Goal: Information Seeking & Learning: Learn about a topic

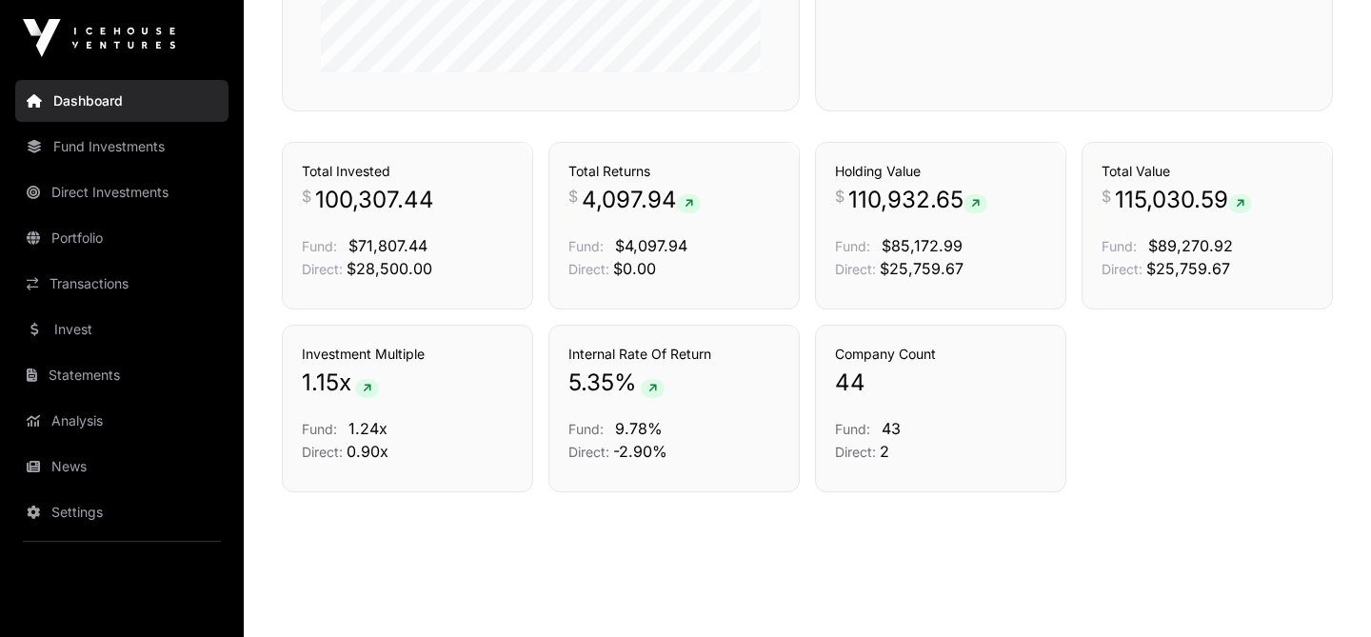
scroll to position [1031, 0]
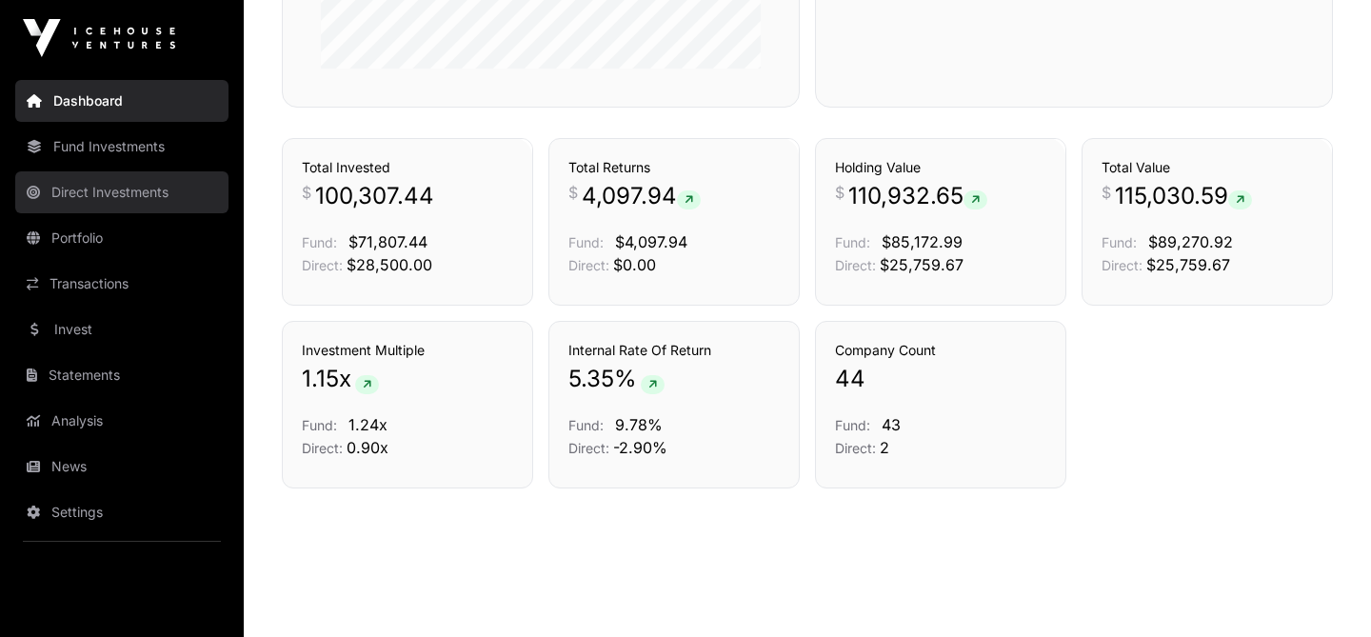
click at [146, 188] on link "Direct Investments" at bounding box center [121, 192] width 213 height 42
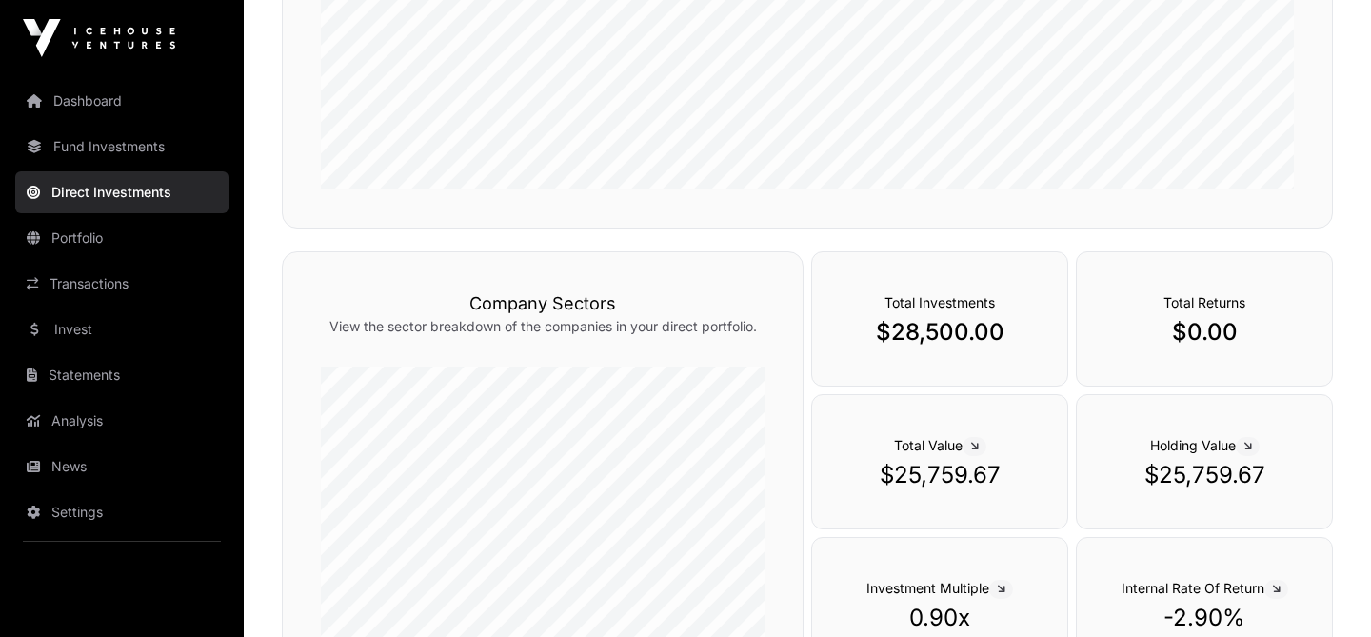
scroll to position [405, 0]
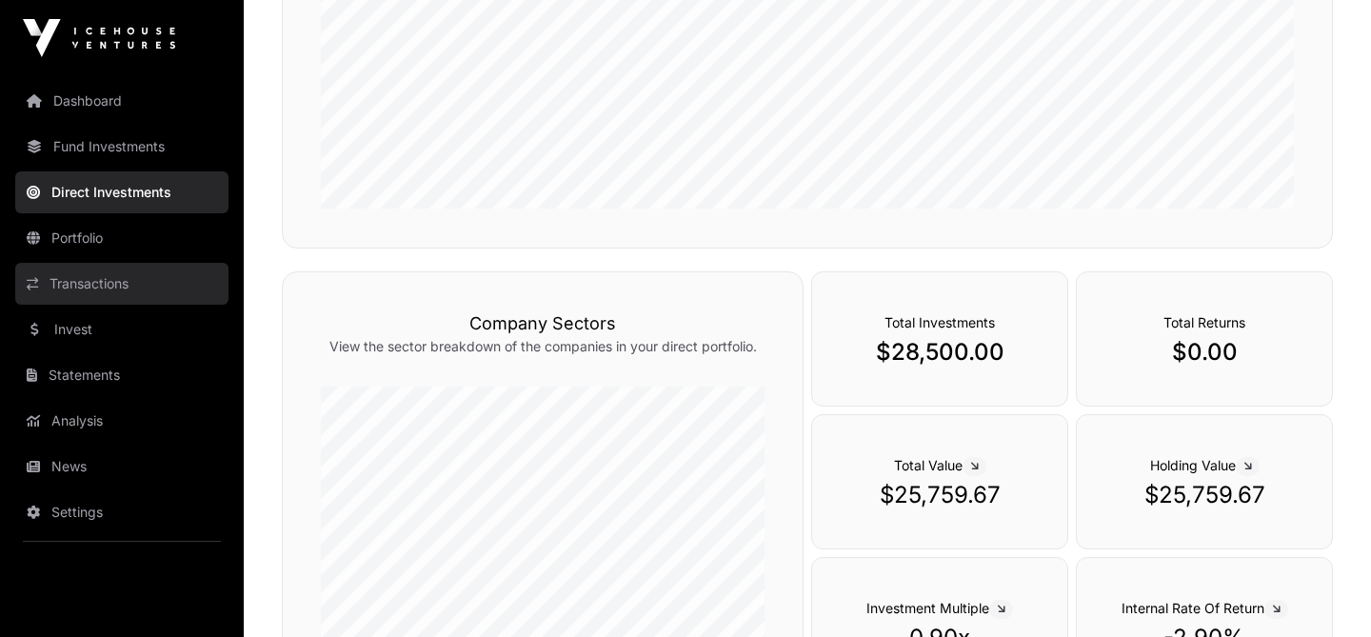
click at [91, 273] on link "Transactions" at bounding box center [121, 284] width 213 height 42
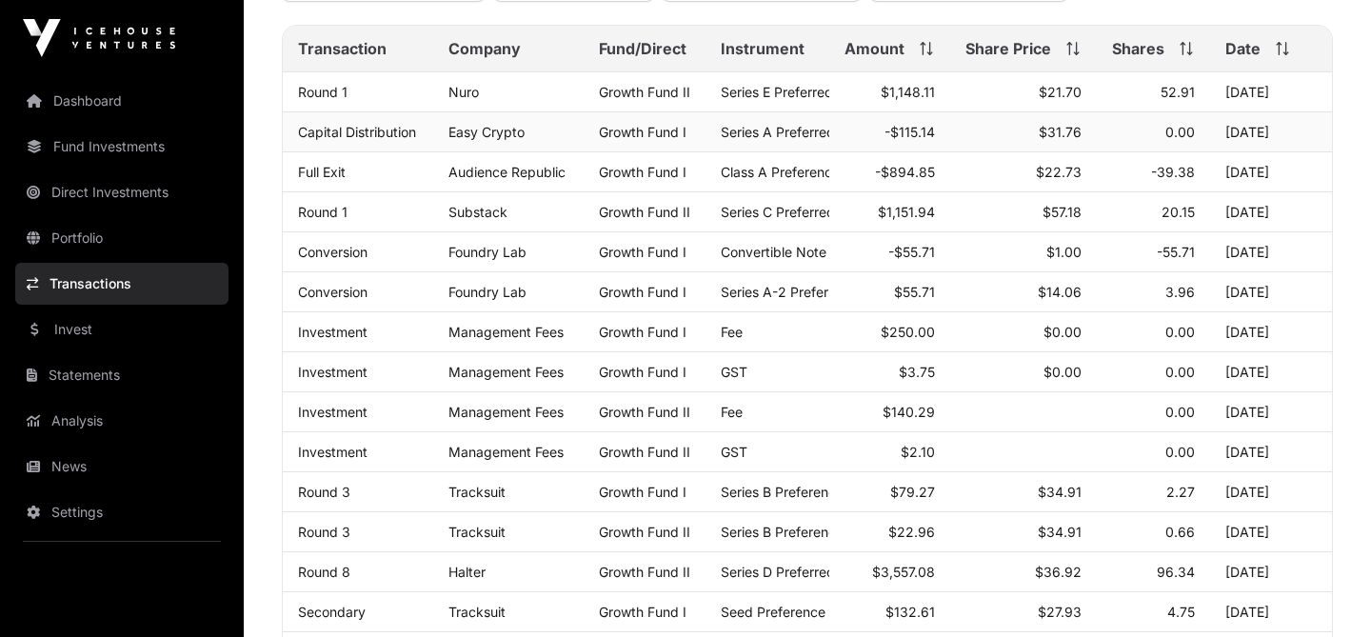
scroll to position [241, 0]
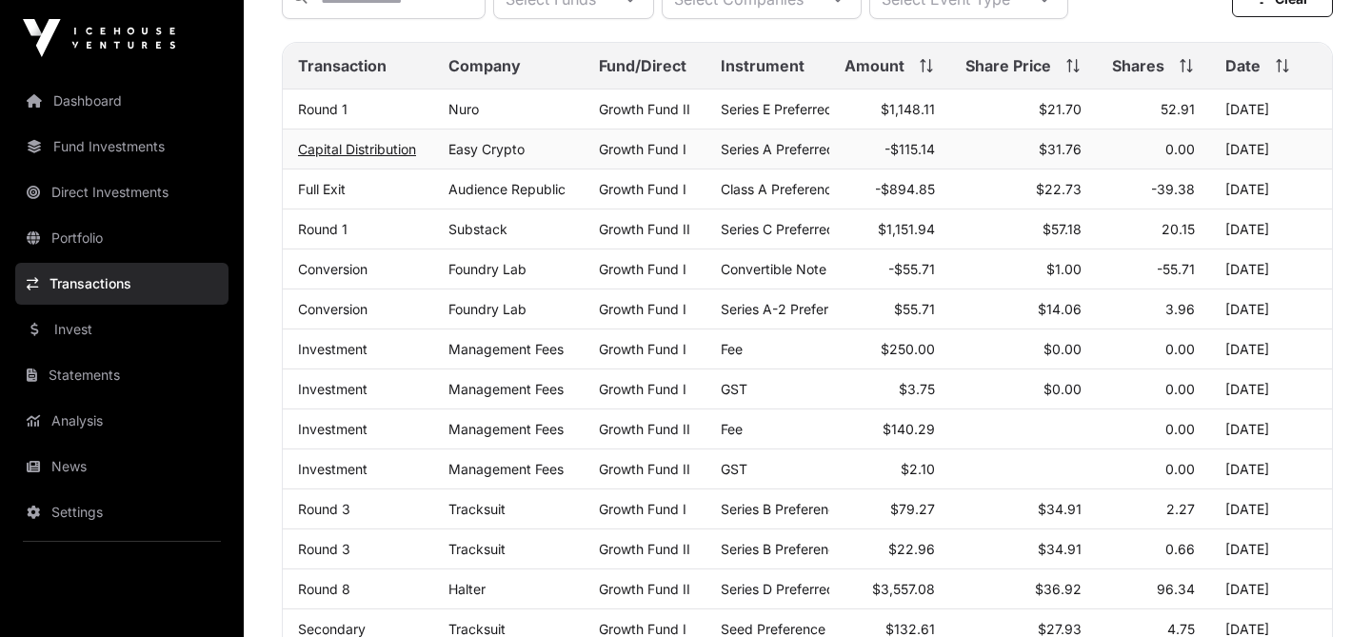
click at [390, 145] on link "Capital Distribution" at bounding box center [357, 149] width 118 height 16
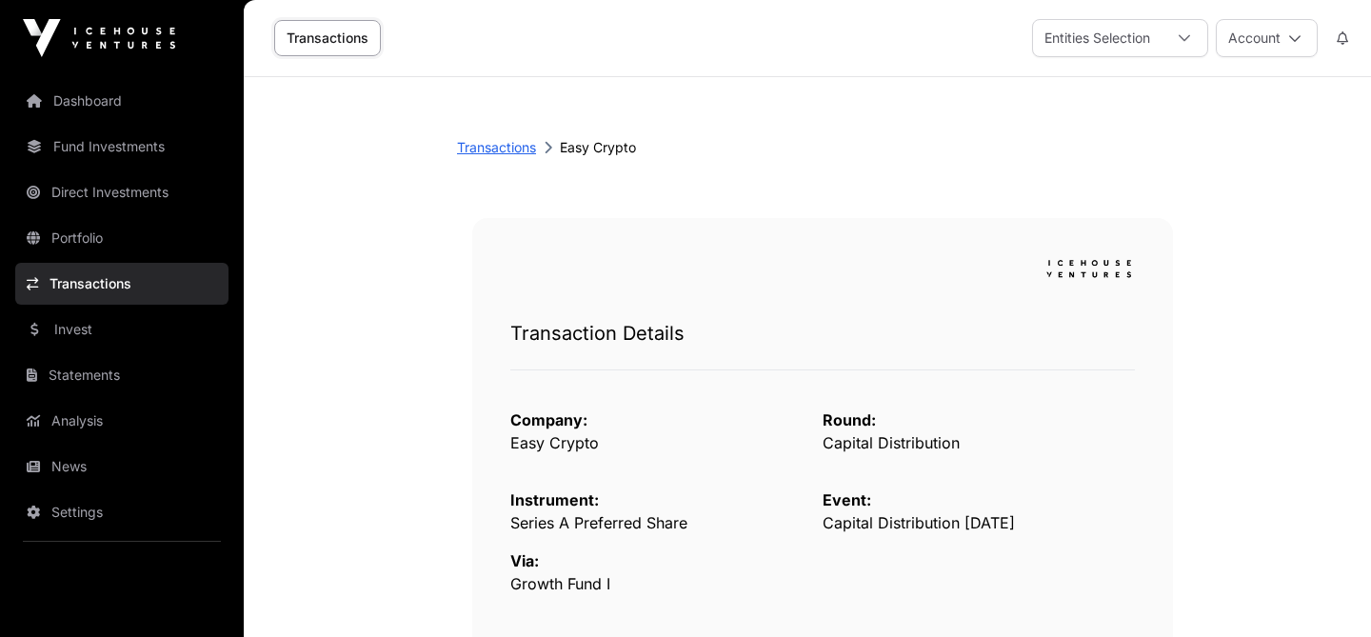
click at [496, 150] on link "Transactions" at bounding box center [496, 147] width 79 height 19
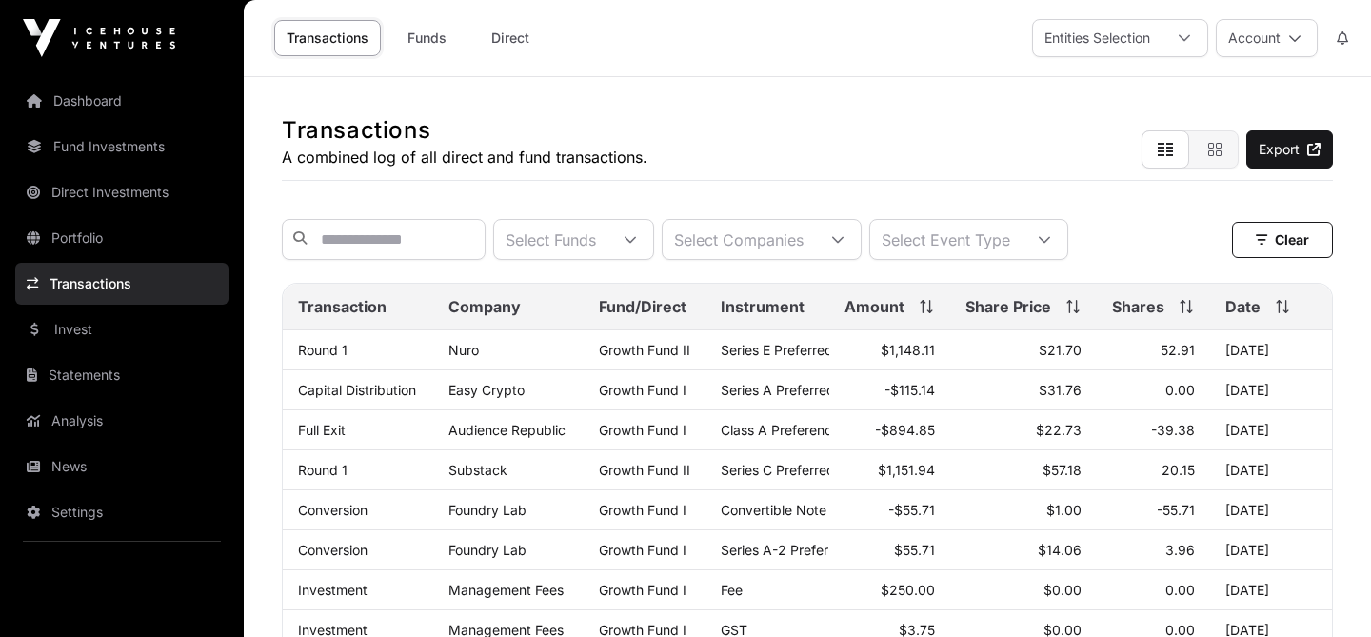
scroll to position [241, 0]
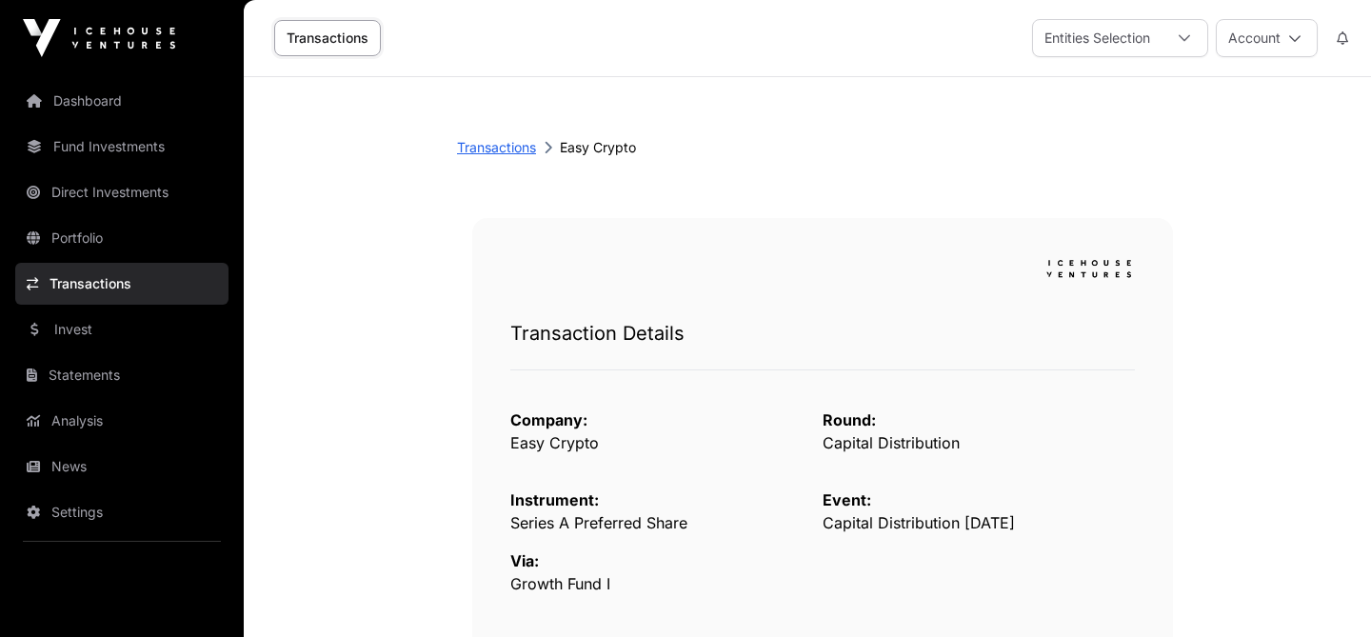
click at [497, 141] on link "Transactions" at bounding box center [496, 147] width 79 height 19
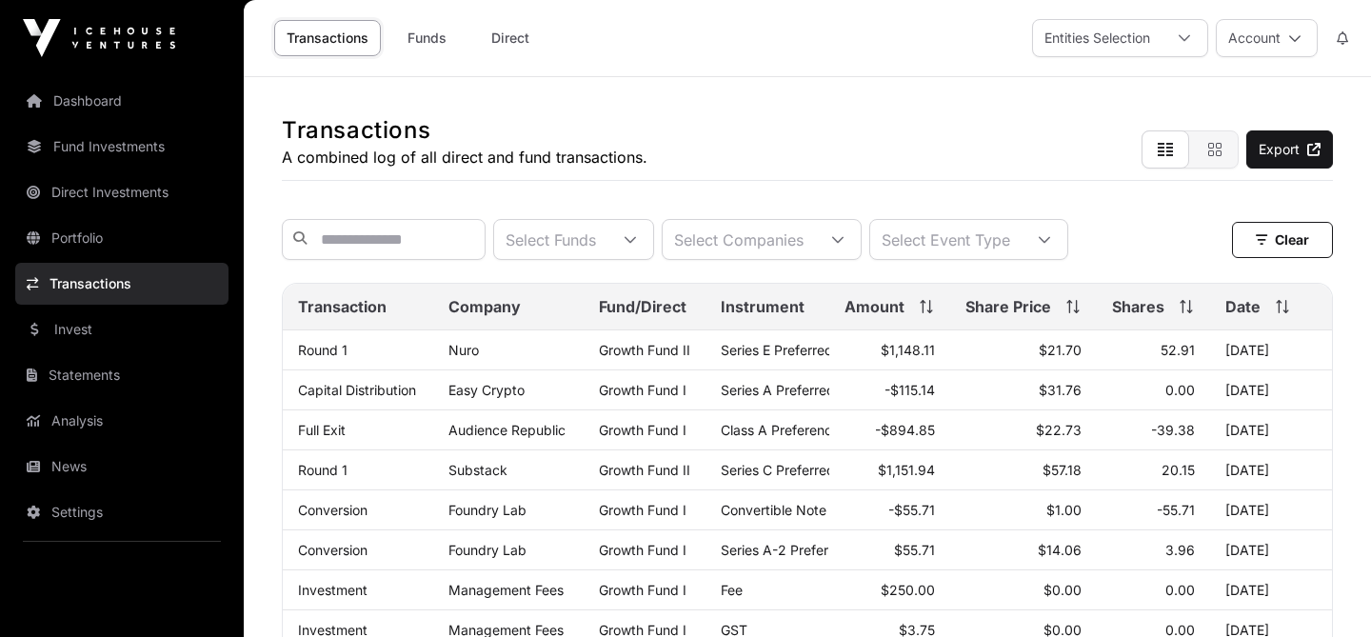
scroll to position [241, 0]
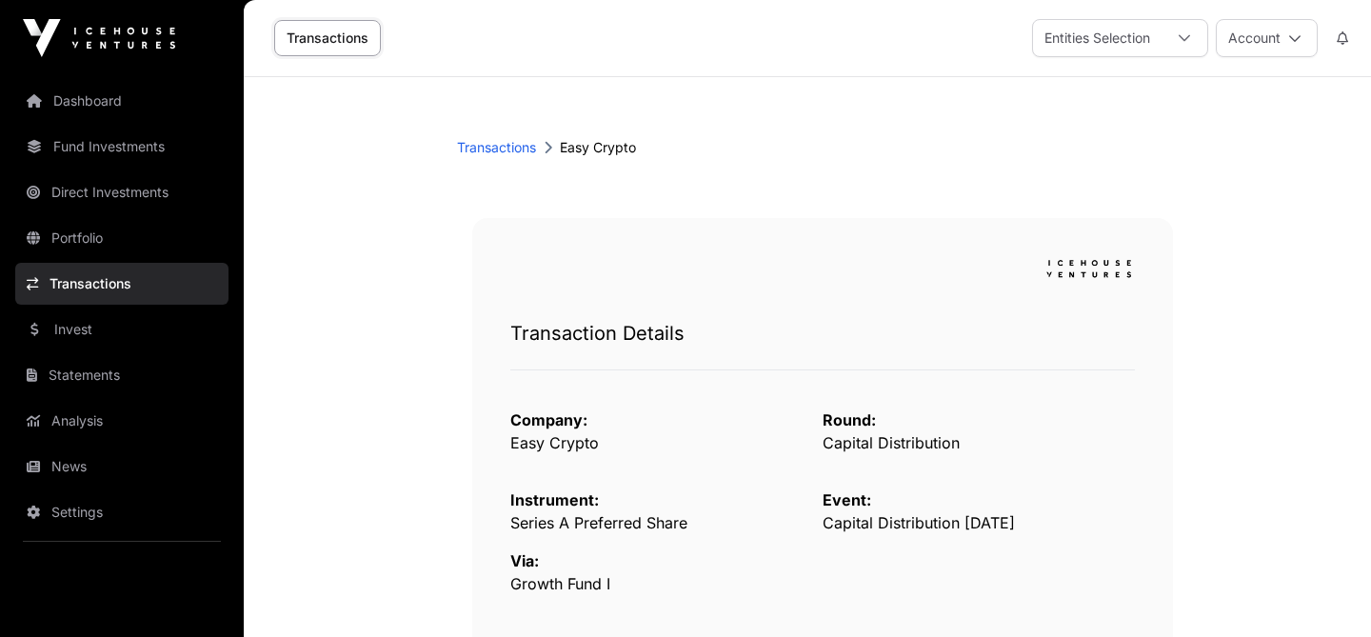
click at [361, 44] on link "Transactions" at bounding box center [327, 38] width 107 height 36
click at [118, 285] on link "Transactions" at bounding box center [121, 284] width 213 height 42
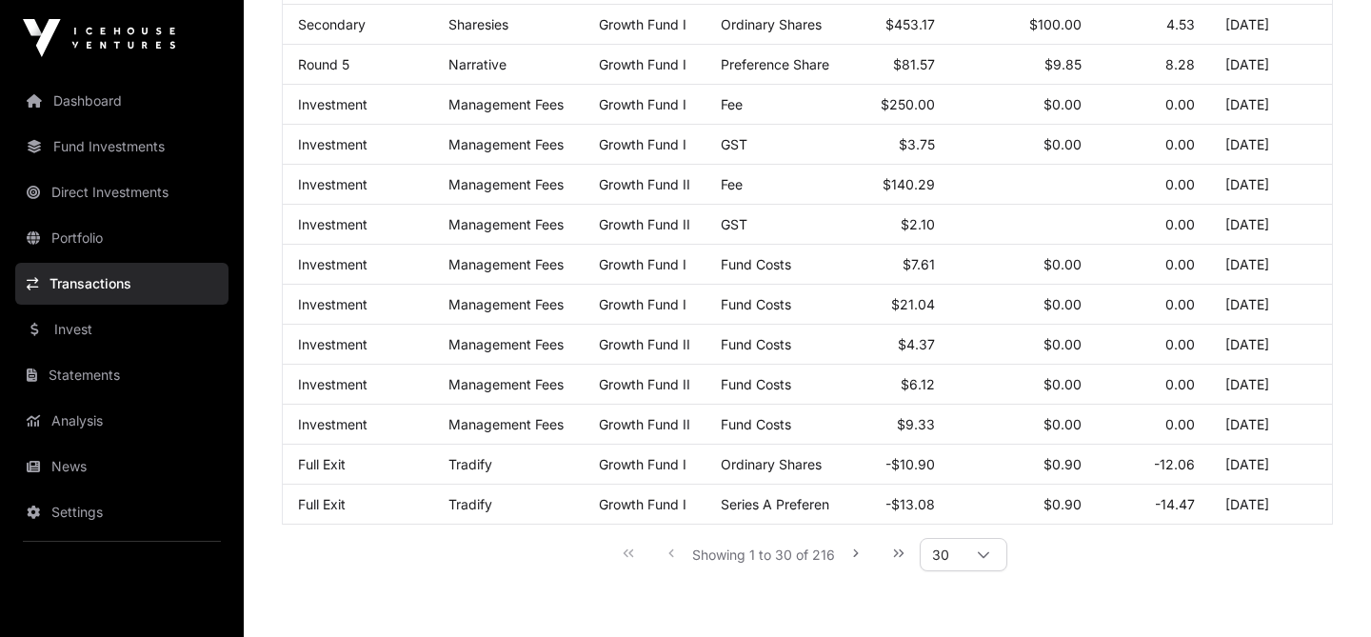
scroll to position [1013, 0]
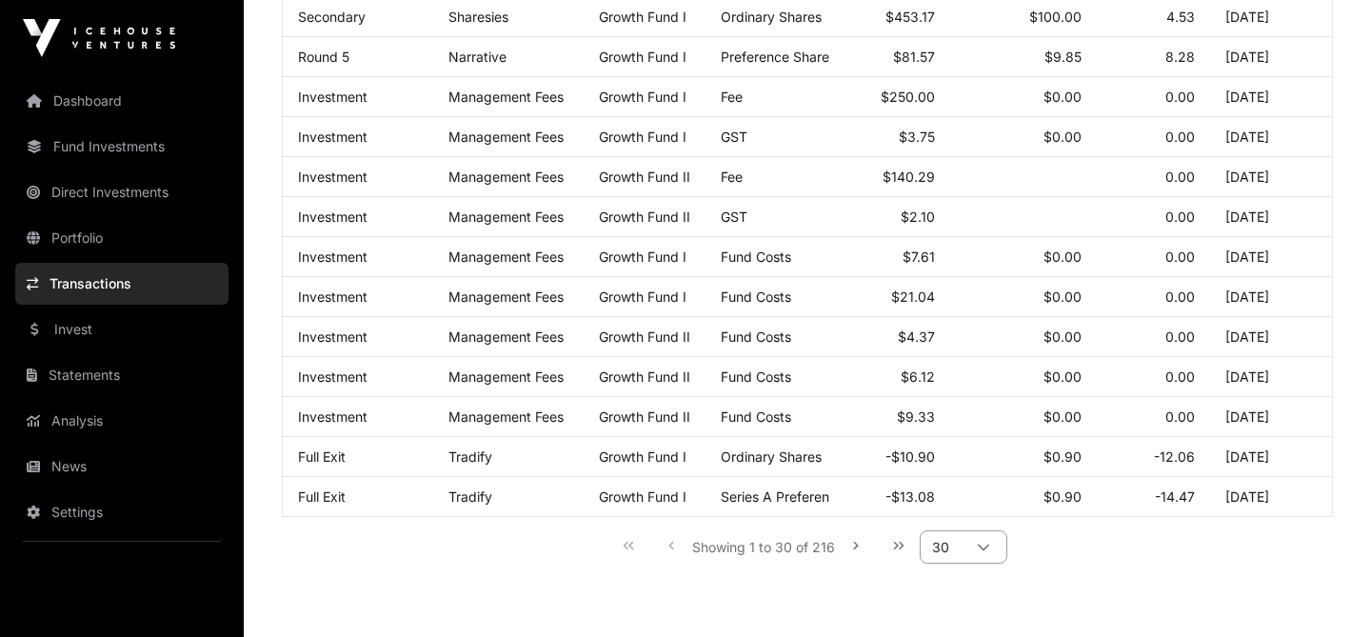
click at [988, 554] on icon at bounding box center [983, 547] width 13 height 13
click at [968, 416] on li "50" at bounding box center [962, 414] width 77 height 30
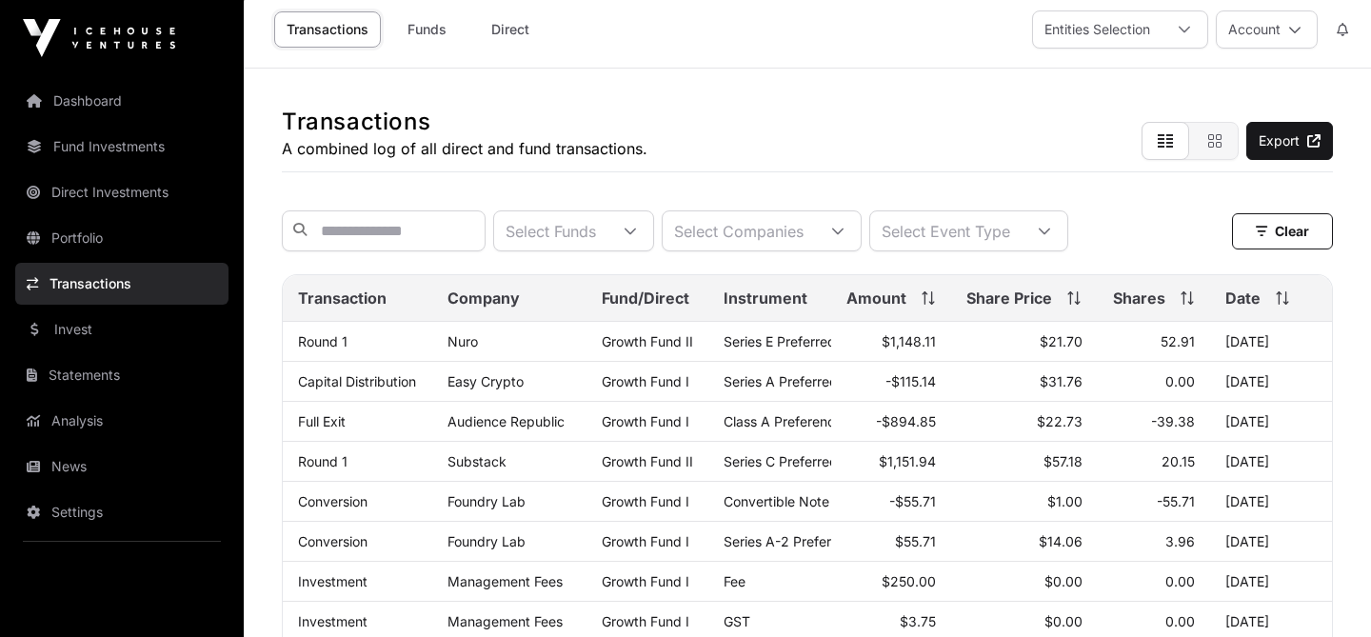
scroll to position [0, 0]
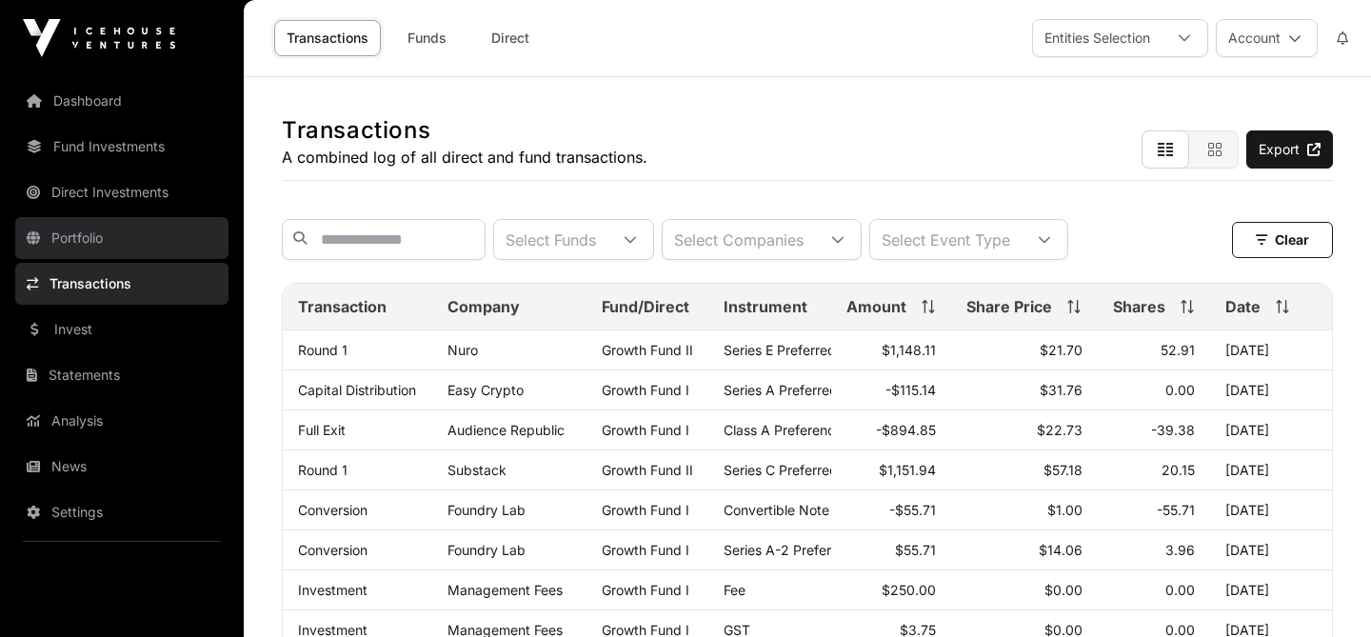
click at [127, 232] on link "Portfolio" at bounding box center [121, 238] width 213 height 42
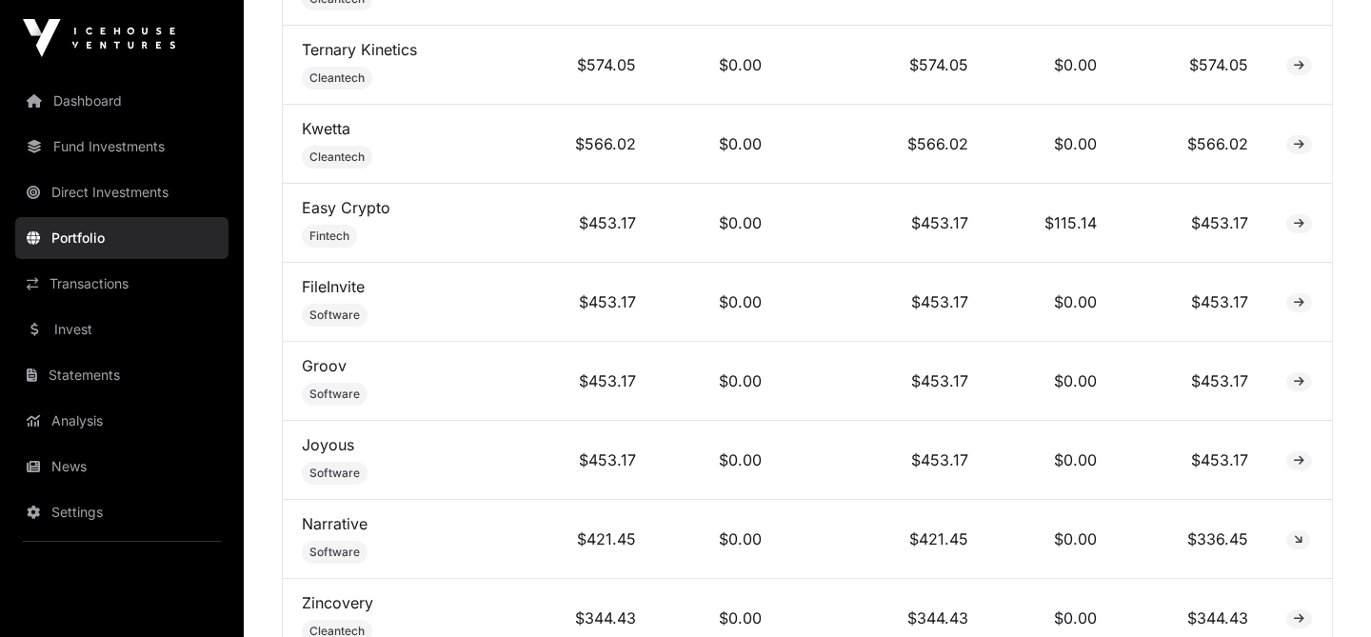
scroll to position [2957, 0]
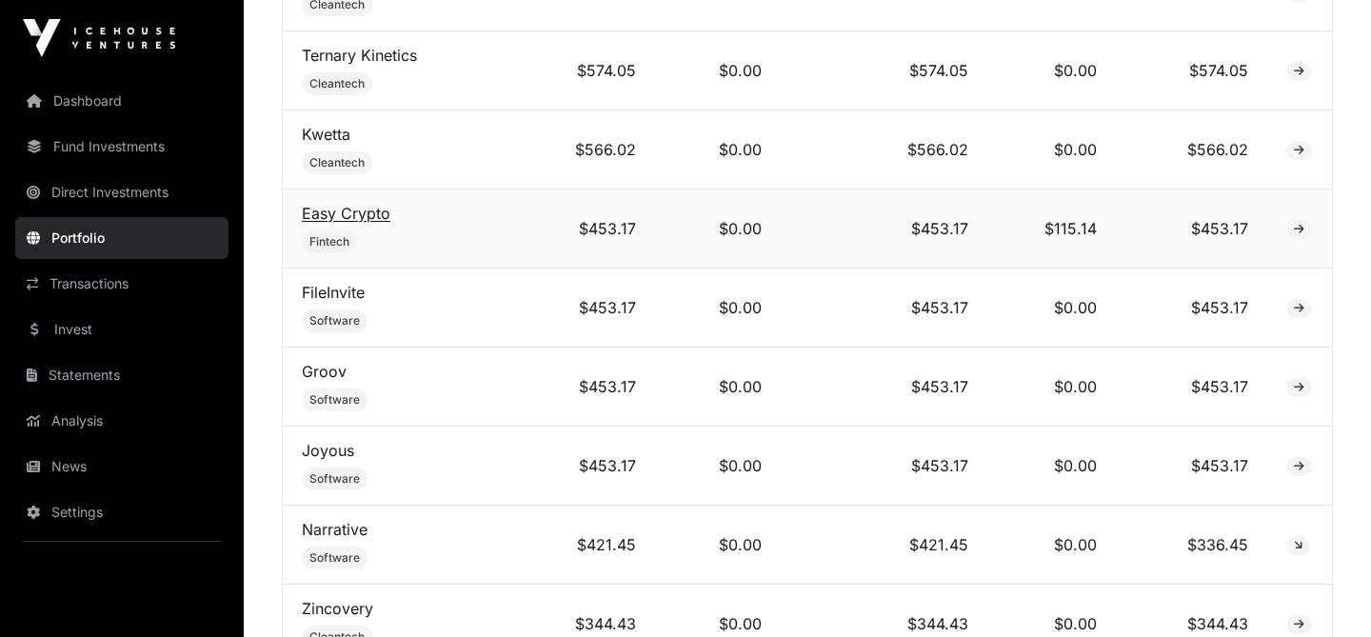
click at [366, 204] on link "Easy Crypto" at bounding box center [346, 213] width 89 height 19
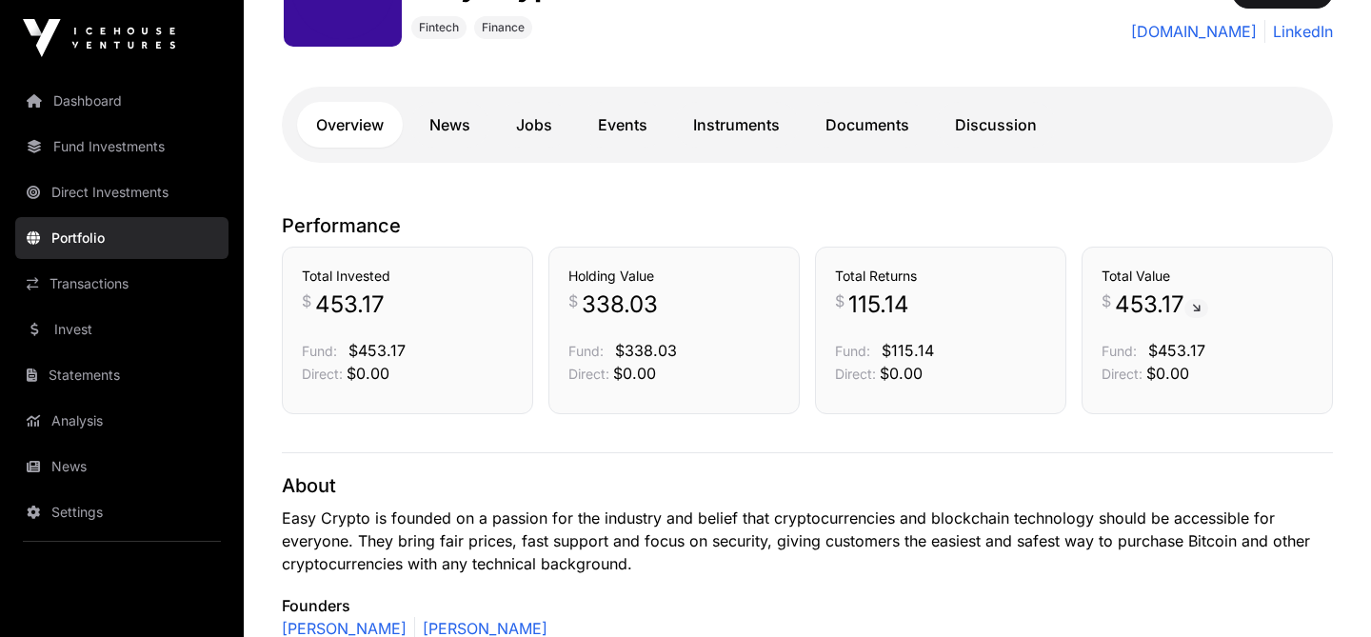
scroll to position [309, 0]
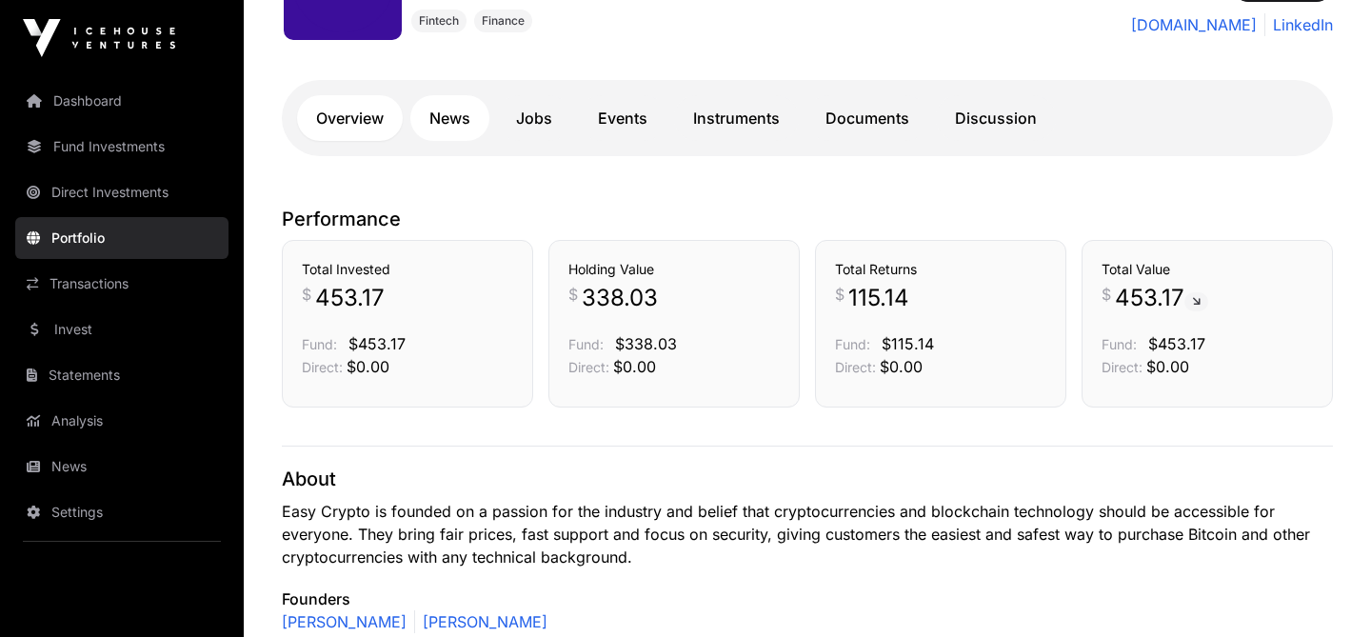
click at [453, 122] on link "News" at bounding box center [449, 118] width 79 height 46
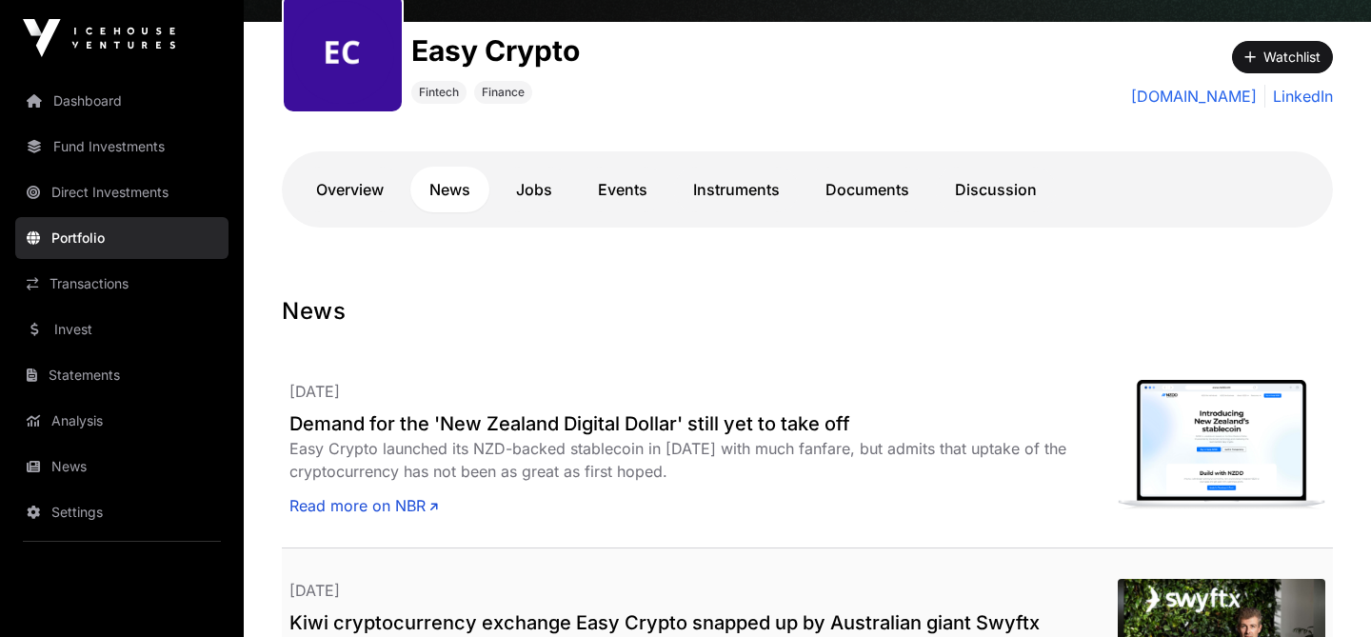
scroll to position [236, 0]
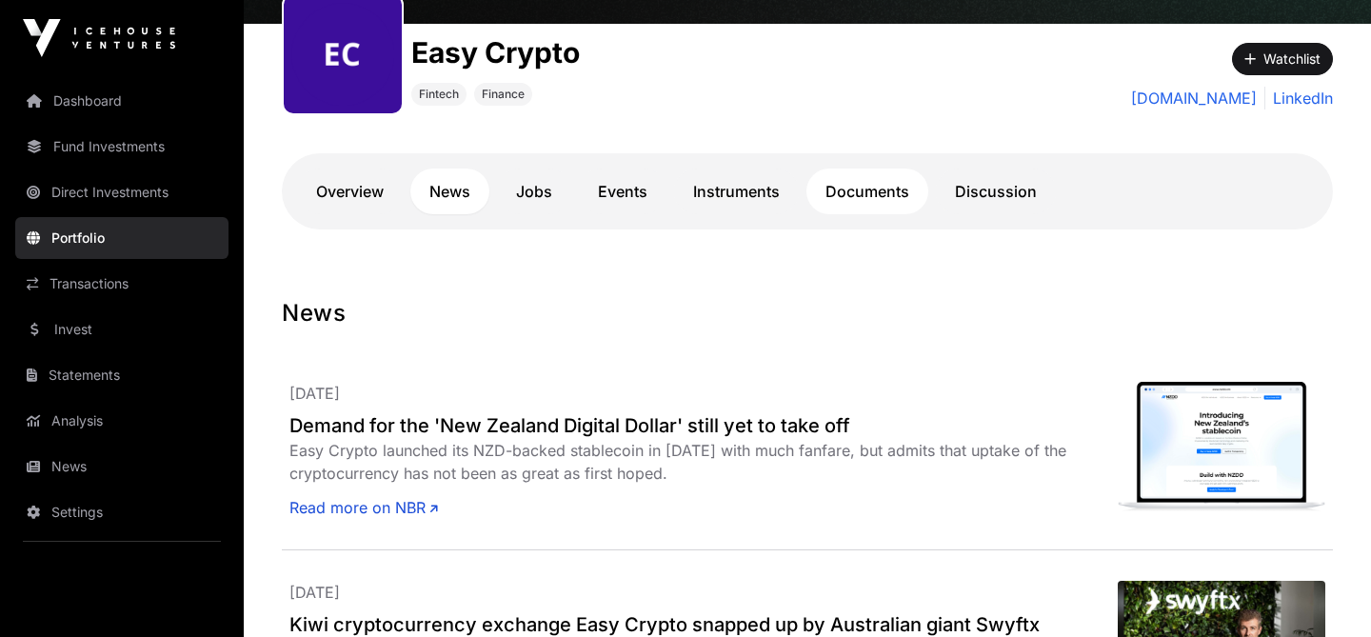
click at [844, 201] on link "Documents" at bounding box center [867, 191] width 122 height 46
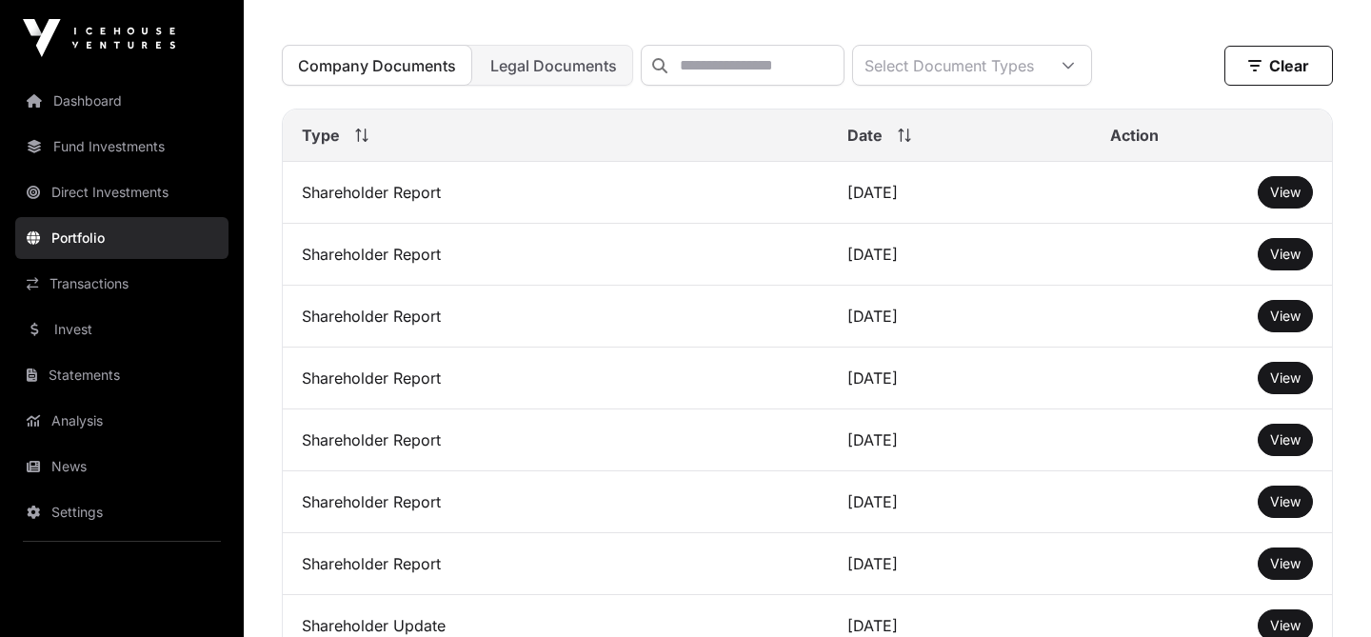
scroll to position [564, 0]
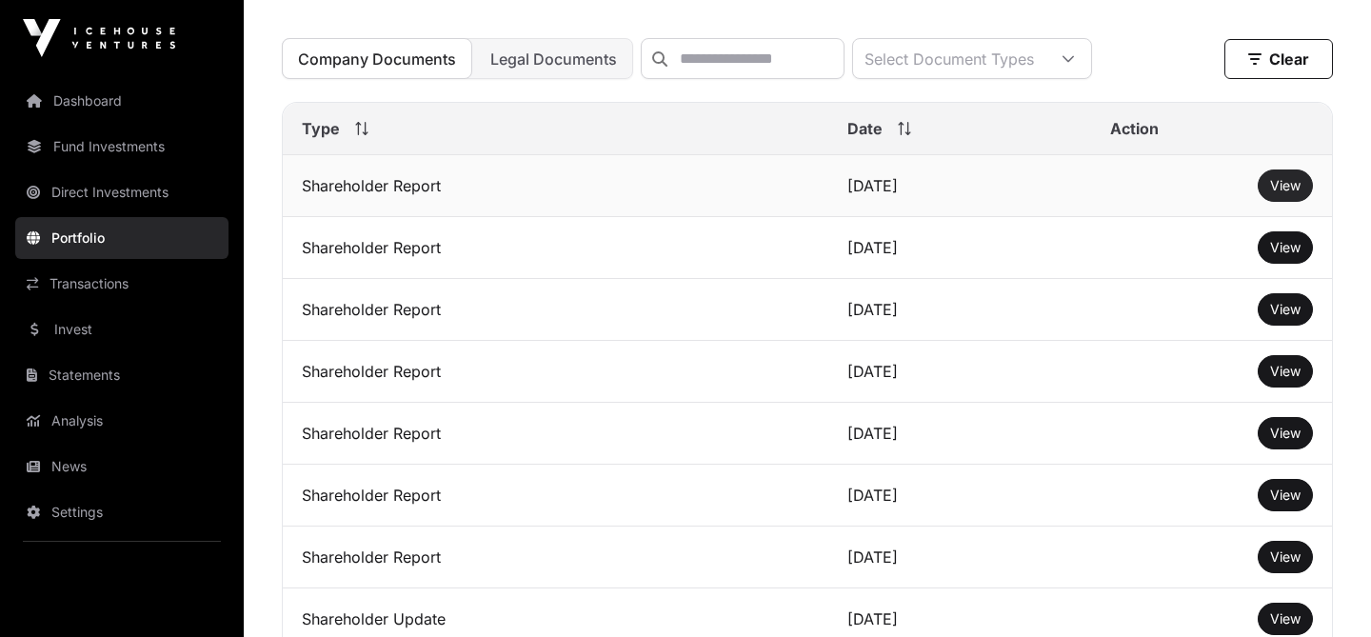
click at [1275, 179] on link "View" at bounding box center [1285, 185] width 30 height 19
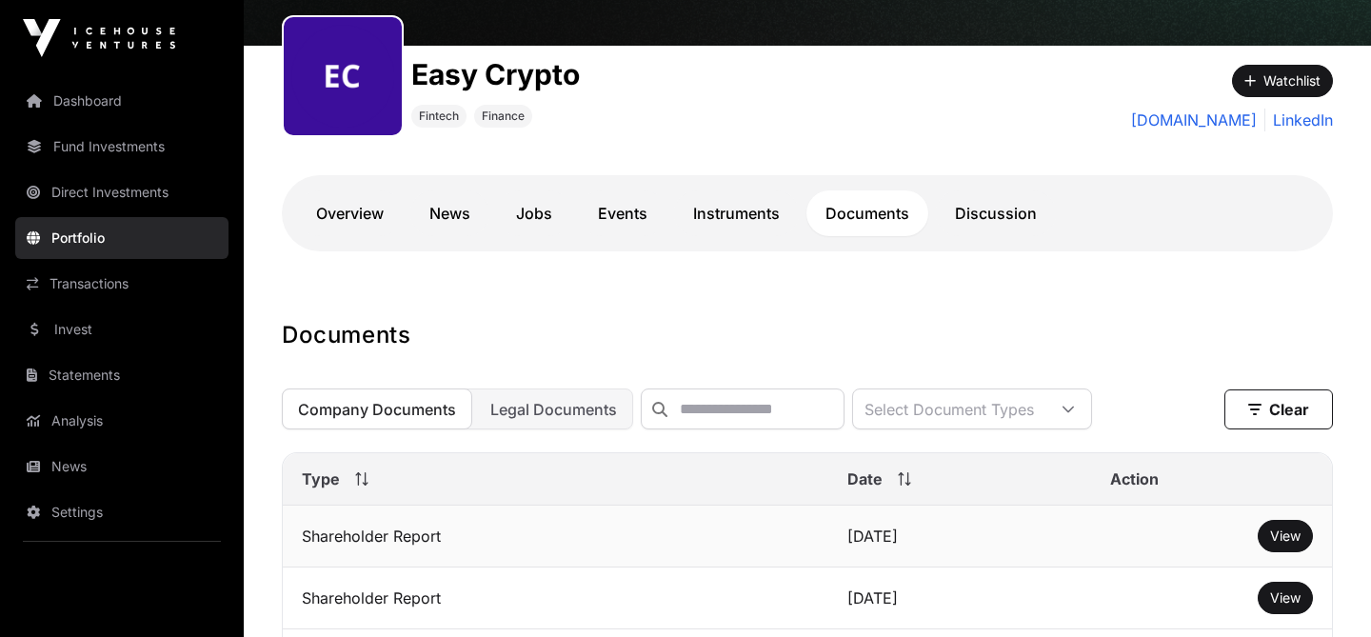
scroll to position [212, 0]
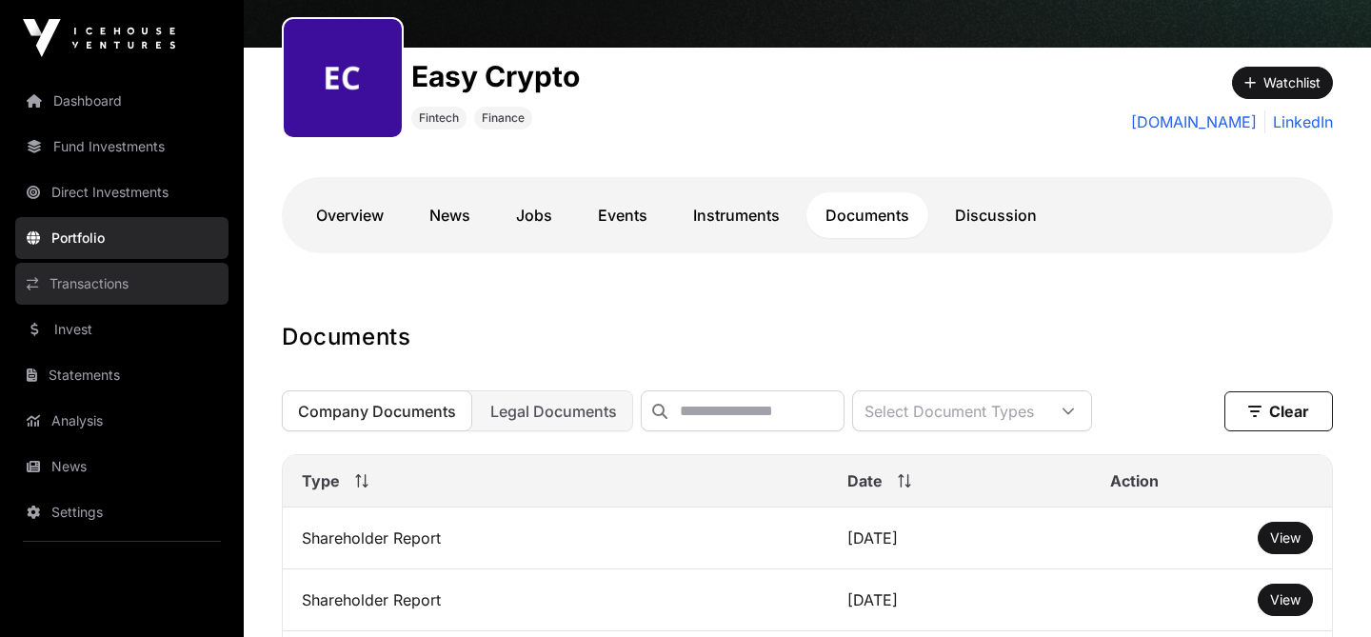
click at [103, 283] on link "Transactions" at bounding box center [121, 284] width 213 height 42
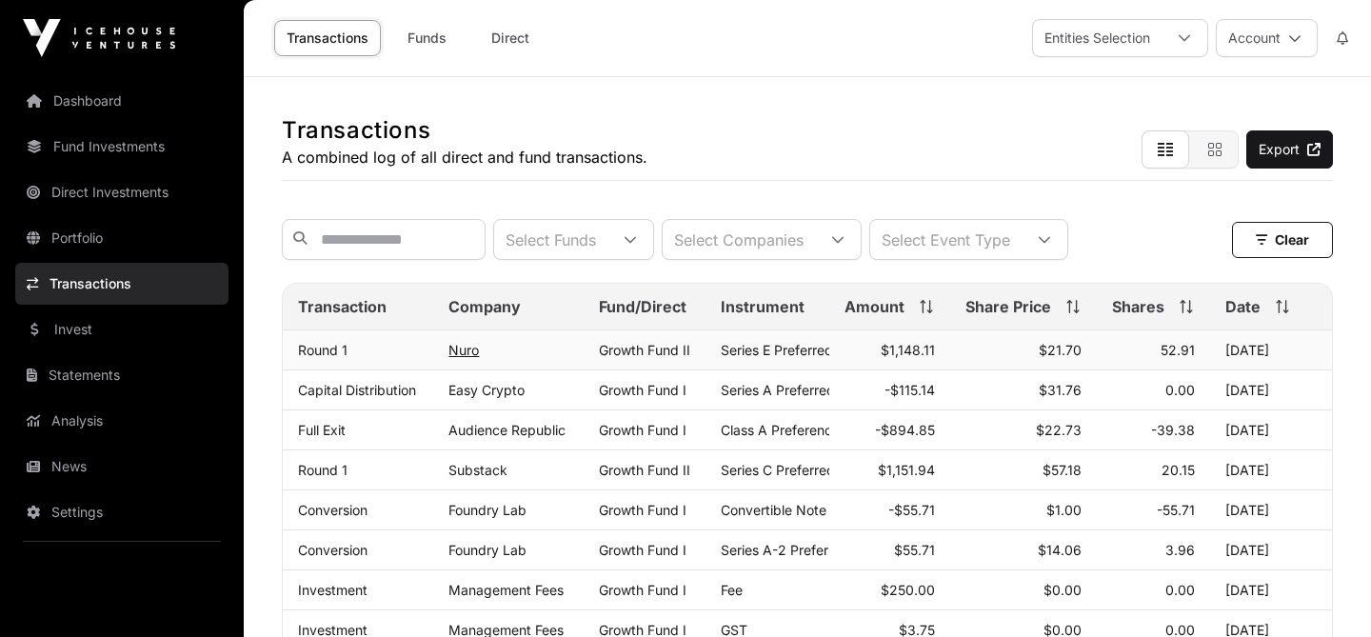
click at [464, 349] on link "Nuro" at bounding box center [463, 350] width 30 height 16
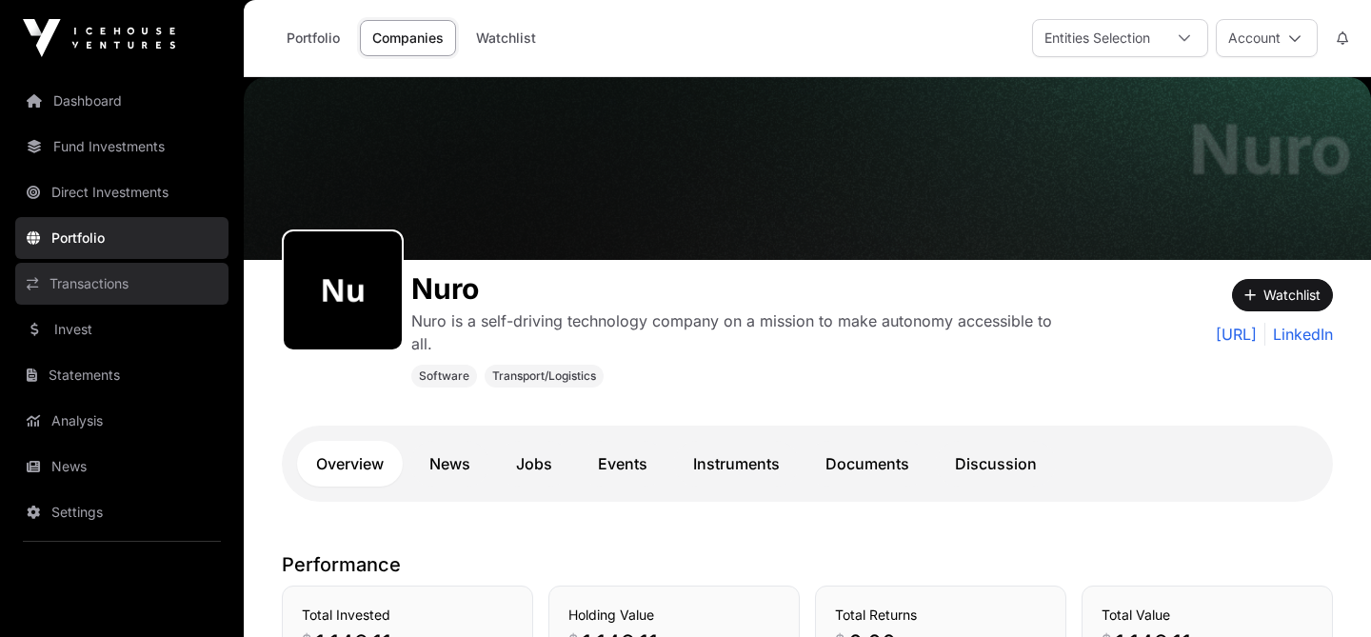
click at [74, 286] on link "Transactions" at bounding box center [121, 284] width 213 height 42
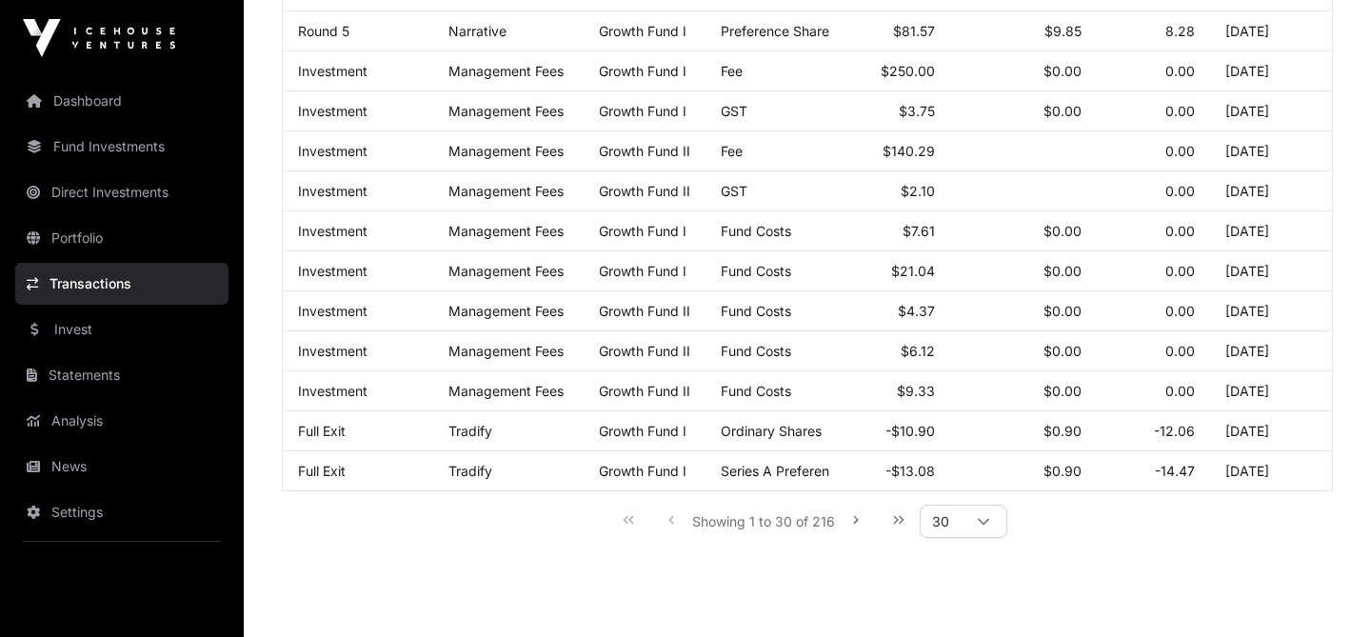
scroll to position [1047, 0]
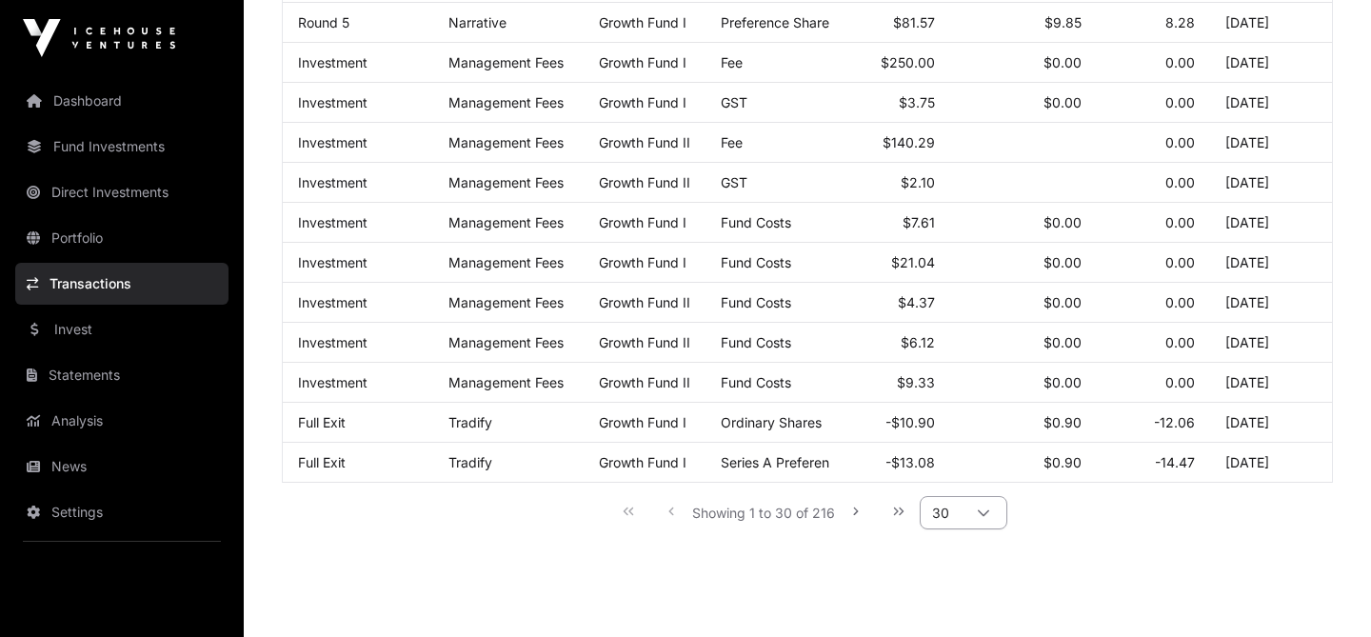
click at [962, 508] on div at bounding box center [983, 512] width 46 height 31
click at [959, 474] on span "1000" at bounding box center [953, 476] width 35 height 15
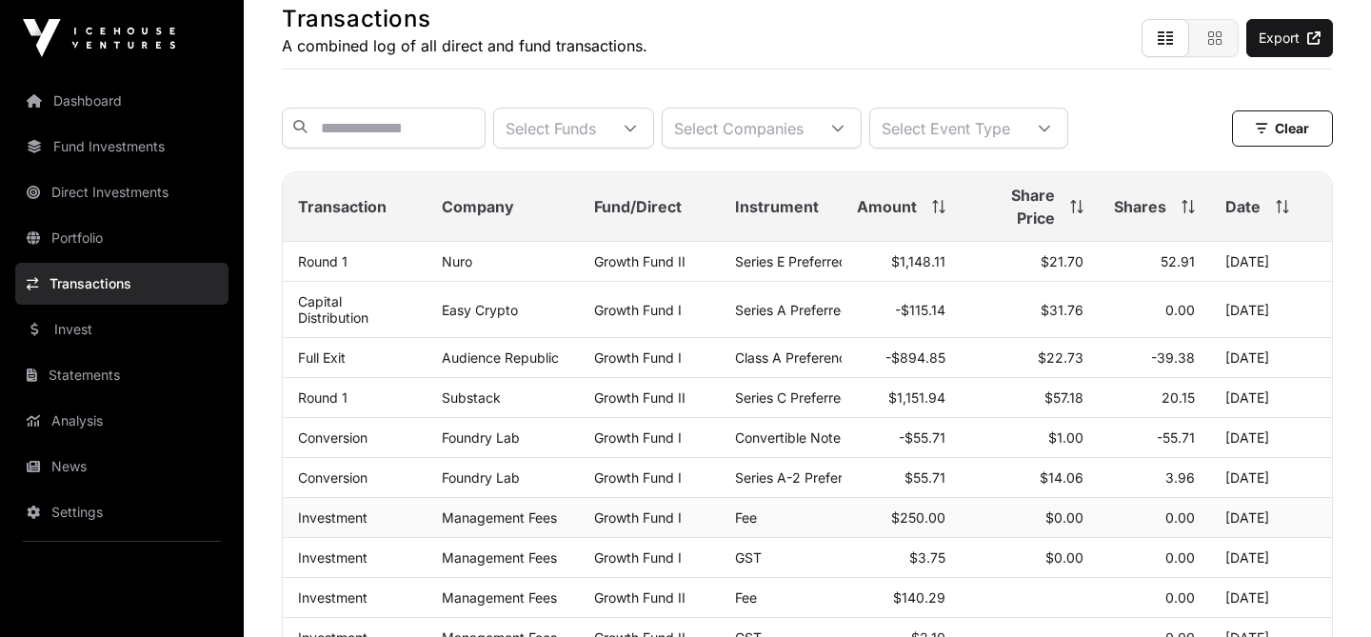
scroll to position [105, 0]
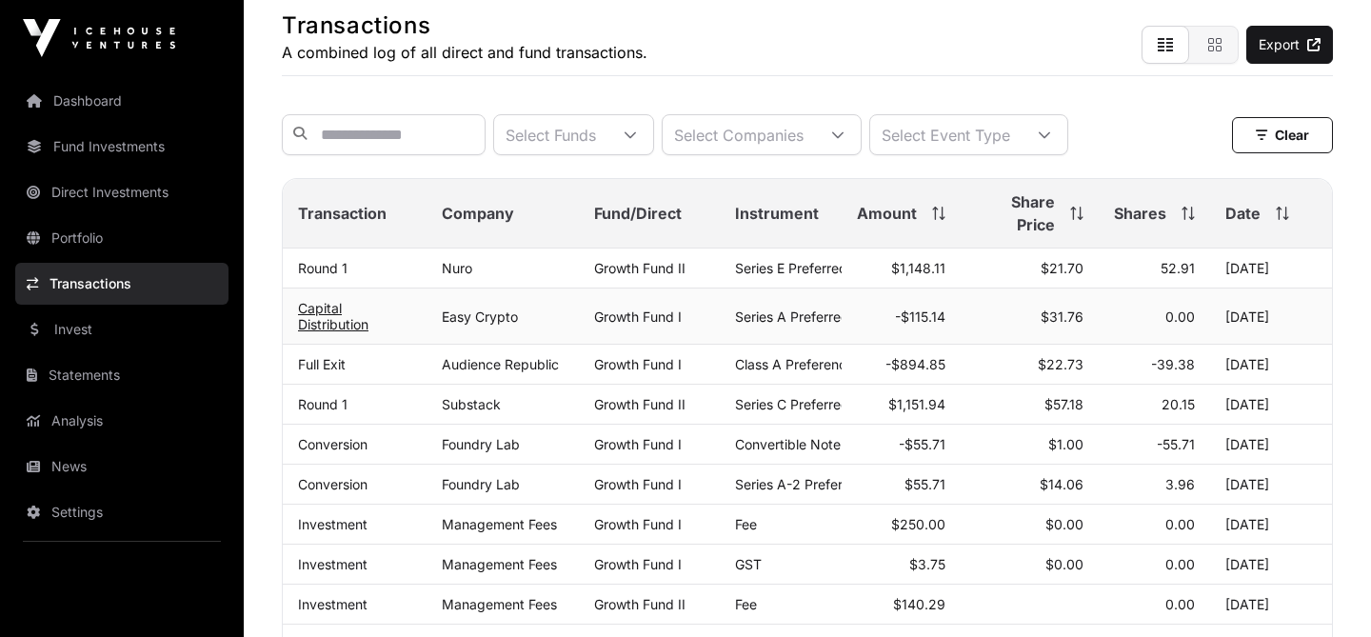
click at [335, 323] on link "Capital Distribution" at bounding box center [333, 316] width 70 height 32
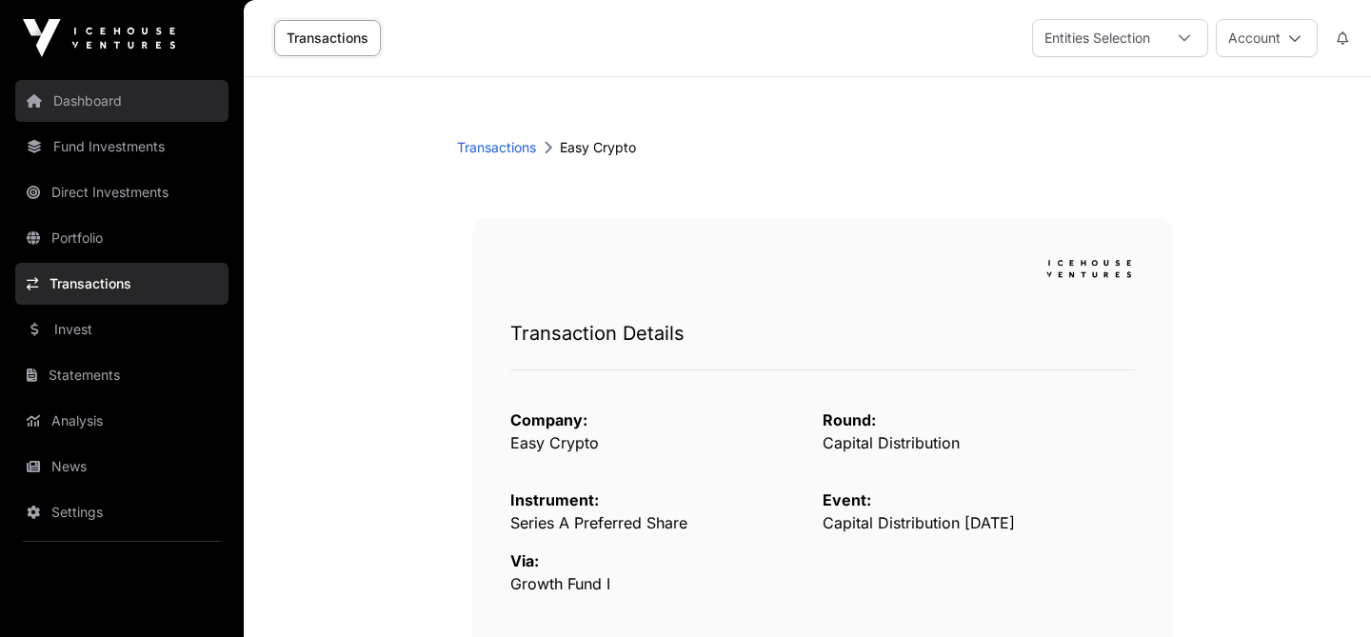
click at [115, 92] on link "Dashboard" at bounding box center [121, 101] width 213 height 42
